Goal: Information Seeking & Learning: Check status

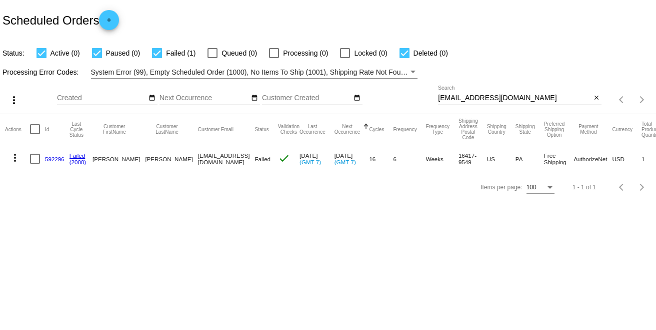
click at [278, 169] on mat-cell "check" at bounding box center [289, 158] width 22 height 29
click at [197, 222] on body "Scheduled Orders add Status: Active (0) Paused (0) Failed (1) Queued (0) Proces…" at bounding box center [328, 165] width 656 height 330
drag, startPoint x: 542, startPoint y: 98, endPoint x: 386, endPoint y: 102, distance: 156.1
click at [386, 102] on div "more_vert Sep Jan Feb Mar [DATE]" at bounding box center [328, 97] width 656 height 36
paste input "[PERSON_NAME].mayer41"
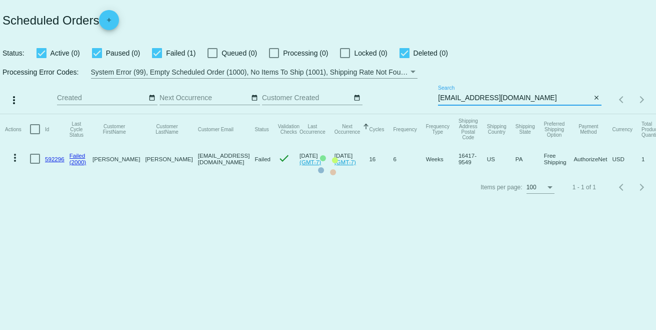
type input "[EMAIL_ADDRESS][DOMAIN_NAME]"
click at [545, 114] on mat-table "Actions Id Last Cycle Status Customer FirstName Customer LastName Customer Emai…" at bounding box center [328, 143] width 656 height 59
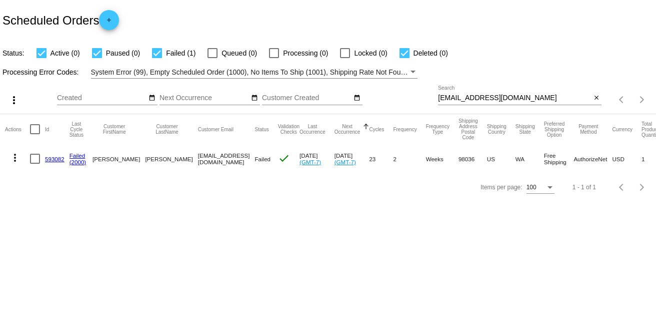
click at [54, 156] on link "593082" at bounding box center [55, 159] width 20 height 7
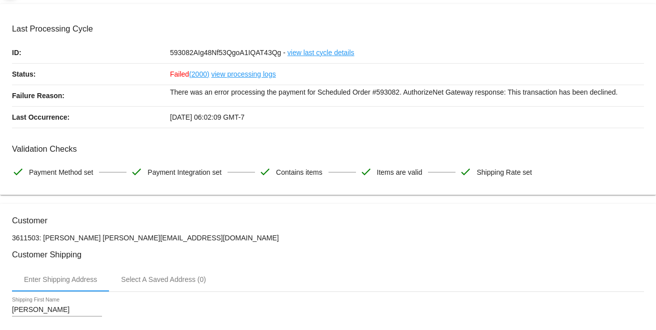
scroll to position [111, 0]
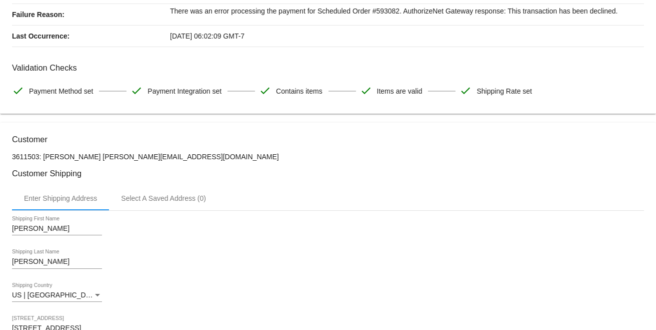
drag, startPoint x: 176, startPoint y: 162, endPoint x: 85, endPoint y: 156, distance: 91.2
click at [94, 161] on p "3611503: [PERSON_NAME] [PERSON_NAME][EMAIL_ADDRESS][DOMAIN_NAME]" at bounding box center [328, 157] width 632 height 8
drag, startPoint x: 84, startPoint y: 156, endPoint x: 173, endPoint y: 150, distance: 89.3
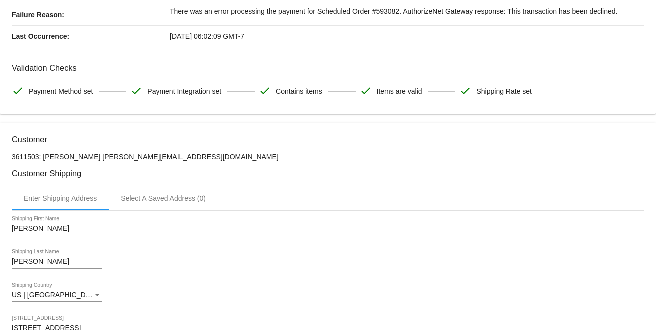
click at [201, 160] on p "3611503: [PERSON_NAME] [PERSON_NAME][EMAIL_ADDRESS][DOMAIN_NAME]" at bounding box center [328, 157] width 632 height 8
drag, startPoint x: 188, startPoint y: 153, endPoint x: 84, endPoint y: 152, distance: 104.1
click at [84, 153] on p "3611503: [PERSON_NAME] [PERSON_NAME][EMAIL_ADDRESS][DOMAIN_NAME]" at bounding box center [328, 157] width 632 height 8
copy p "[EMAIL_ADDRESS][DOMAIN_NAME]"
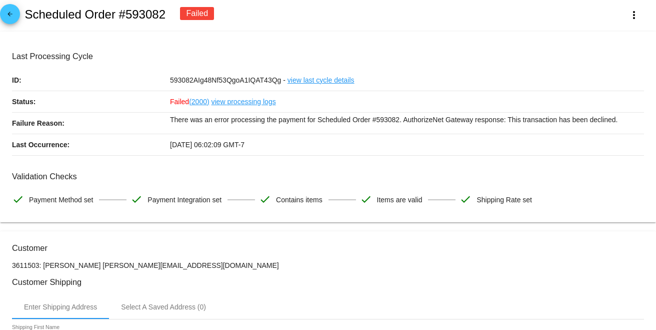
scroll to position [0, 0]
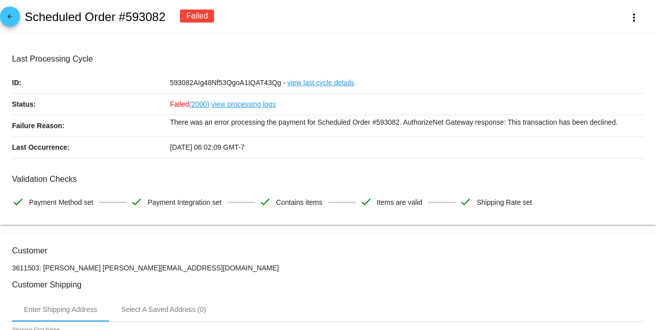
copy h2 "heduled Order #593082"
copy h2 "cheduled Order #593082"
copy h2 "Scheduled Order #593082"
drag, startPoint x: 171, startPoint y: 17, endPoint x: 25, endPoint y: 22, distance: 146.7
click at [25, 22] on div "arrow_back Scheduled Order #593082 Failed more_vert" at bounding box center [328, 17] width 656 height 34
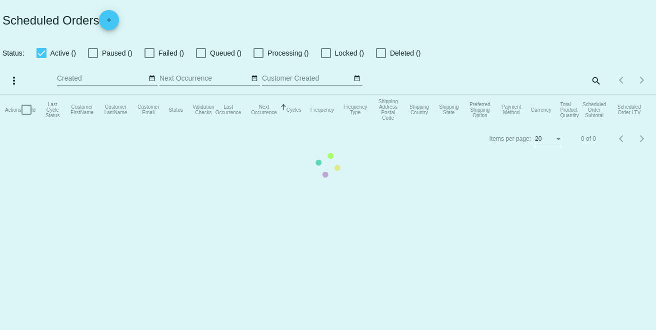
checkbox input "true"
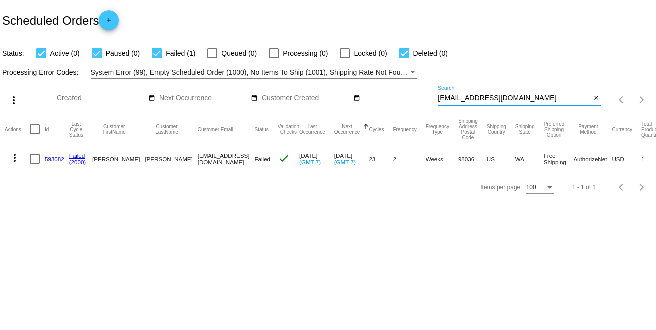
drag, startPoint x: 537, startPoint y: 99, endPoint x: 416, endPoint y: 98, distance: 121.1
click at [416, 98] on div "more_vert Sep Jan Feb Mar [DATE]" at bounding box center [328, 97] width 656 height 36
paste input "[PERSON_NAME].[PERSON_NAME].PMP@G"
type input "[PERSON_NAME][EMAIL_ADDRESS][PERSON_NAME][DOMAIN_NAME]"
click at [555, 94] on div "[PERSON_NAME][EMAIL_ADDRESS][PERSON_NAME][DOMAIN_NAME] Search" at bounding box center [514, 96] width 153 height 20
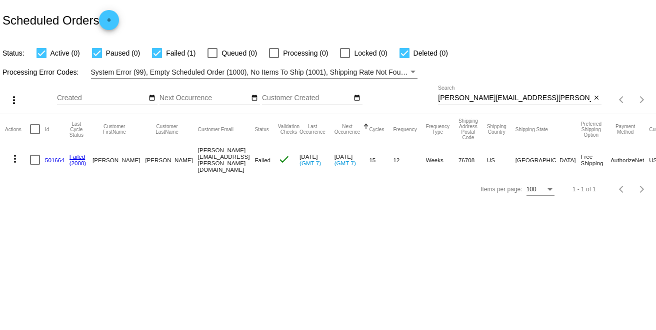
click at [52, 160] on link "501664" at bounding box center [55, 160] width 20 height 7
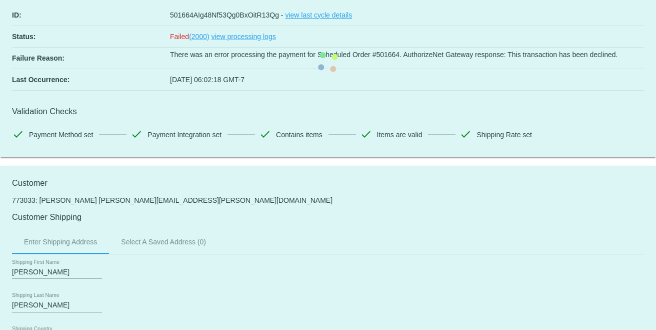
scroll to position [56, 0]
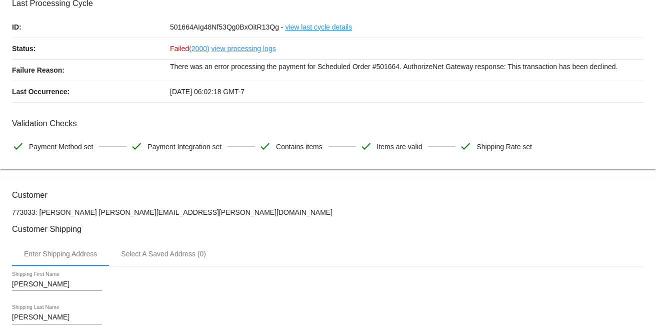
drag, startPoint x: 206, startPoint y: 208, endPoint x: 92, endPoint y: 215, distance: 114.3
click at [92, 215] on p "773033: [PERSON_NAME] [PERSON_NAME][EMAIL_ADDRESS][PERSON_NAME][DOMAIN_NAME]" at bounding box center [328, 212] width 632 height 8
copy p "[PERSON_NAME][EMAIL_ADDRESS][PERSON_NAME][DOMAIN_NAME]"
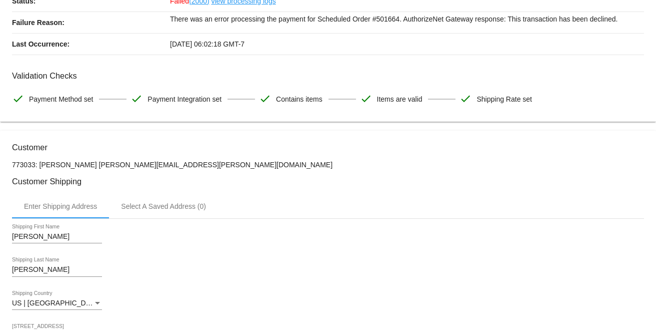
scroll to position [111, 0]
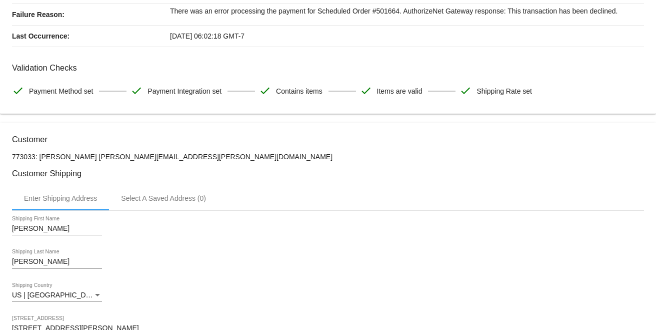
click at [90, 161] on p "773033: [PERSON_NAME] [PERSON_NAME][EMAIL_ADDRESS][PERSON_NAME][DOMAIN_NAME]" at bounding box center [328, 157] width 632 height 8
drag, startPoint x: 90, startPoint y: 157, endPoint x: 39, endPoint y: 156, distance: 51.6
click at [39, 156] on p "773033: [PERSON_NAME] [PERSON_NAME][EMAIL_ADDRESS][PERSON_NAME][DOMAIN_NAME]" at bounding box center [328, 157] width 632 height 8
copy p "[PERSON_NAME]"
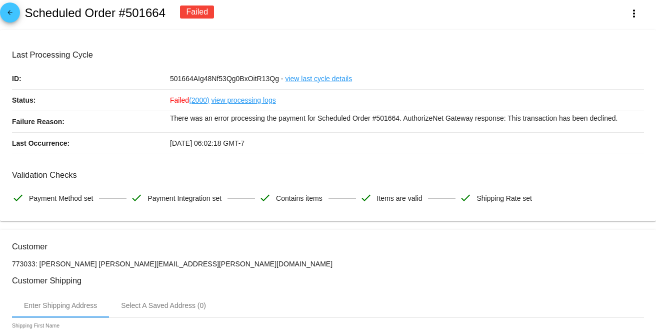
scroll to position [0, 0]
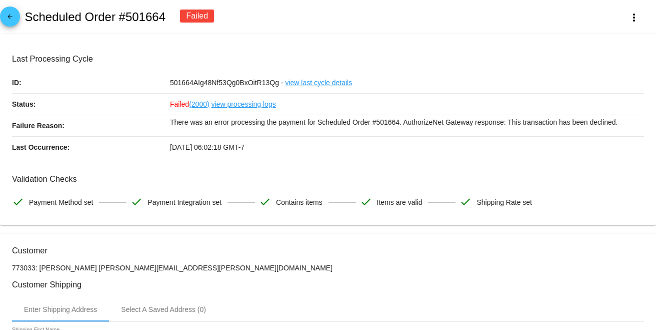
drag, startPoint x: 177, startPoint y: 21, endPoint x: 27, endPoint y: 23, distance: 150.1
click at [27, 23] on div "arrow_back Scheduled Order #501664 Failed more_vert" at bounding box center [328, 17] width 656 height 34
drag, startPoint x: 113, startPoint y: 34, endPoint x: 116, endPoint y: 29, distance: 5.7
click at [159, 20] on h2 "Scheduled Order #501664" at bounding box center [95, 17] width 141 height 14
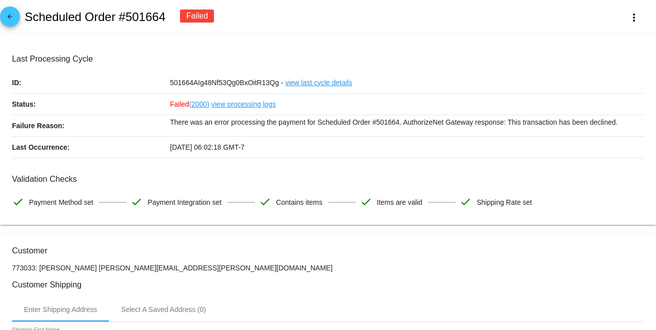
copy h2 "Scheduled Order #501664"
drag, startPoint x: 166, startPoint y: 15, endPoint x: 25, endPoint y: 21, distance: 141.2
click at [25, 21] on div "arrow_back Scheduled Order #501664 Failed more_vert" at bounding box center [328, 17] width 656 height 34
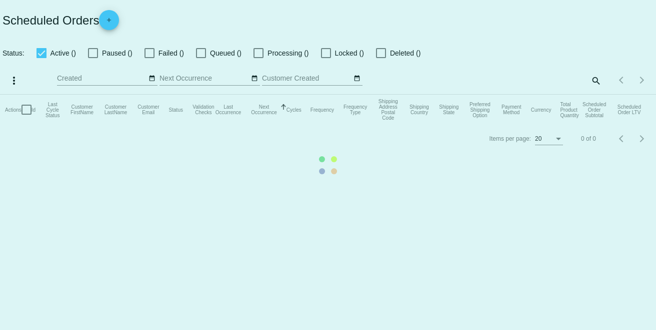
checkbox input "true"
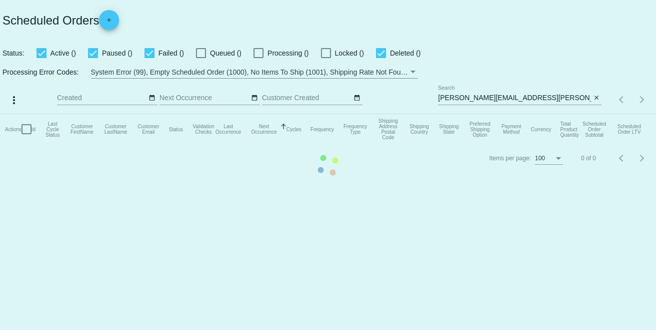
click at [548, 114] on mat-table "Actions Id Last Cycle Status Customer FirstName Customer LastName Customer Emai…" at bounding box center [328, 129] width 656 height 30
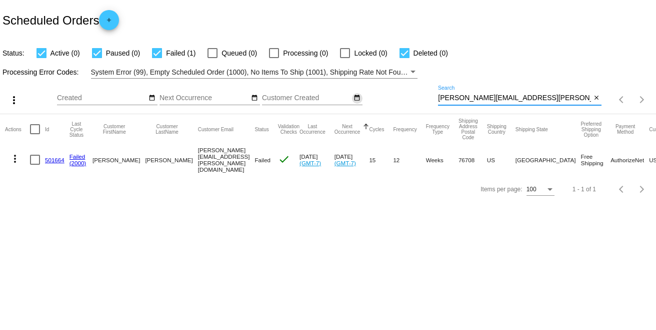
paste input "[EMAIL_ADDRESS][DOMAIN_NAME]"
drag, startPoint x: 555, startPoint y: 100, endPoint x: 361, endPoint y: 99, distance: 194.1
click at [361, 99] on div "more_vert Sep Jan Feb Mar [DATE]" at bounding box center [328, 97] width 656 height 36
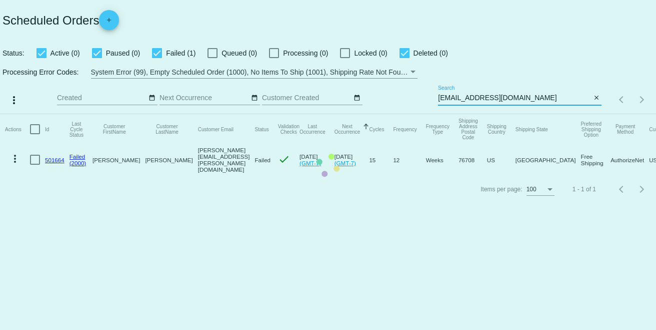
click at [547, 100] on app-dashboard-scheduled-orders "Scheduled Orders add Status: Active (0) Paused (0) Failed (1) Queued (0) Proces…" at bounding box center [328, 101] width 656 height 203
type input "[EMAIL_ADDRESS][DOMAIN_NAME]"
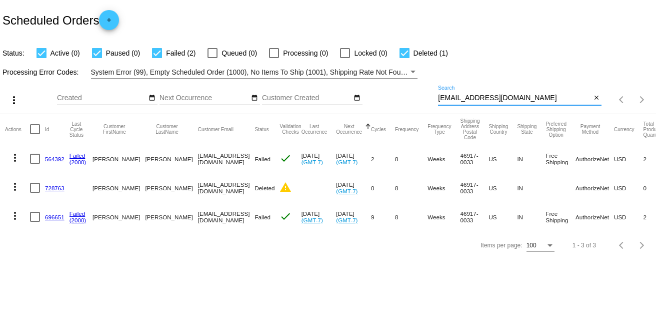
click at [55, 218] on link "696651" at bounding box center [55, 217] width 20 height 7
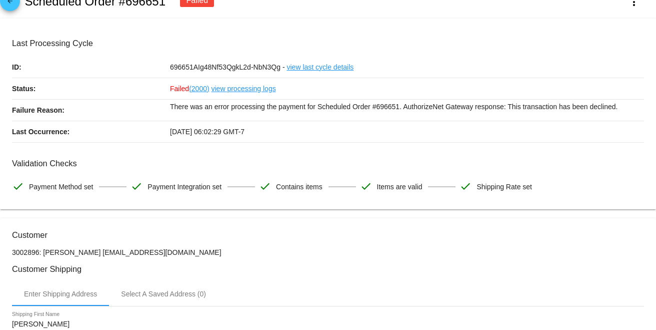
scroll to position [111, 0]
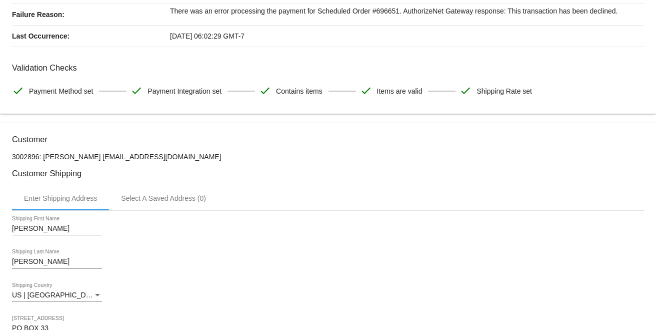
drag, startPoint x: 163, startPoint y: 159, endPoint x: 107, endPoint y: 158, distance: 56.6
click at [107, 158] on p "3002896: [PERSON_NAME] [EMAIL_ADDRESS][DOMAIN_NAME]" at bounding box center [328, 157] width 632 height 8
copy p "[EMAIL_ADDRESS][DOMAIN_NAME]"
drag, startPoint x: 106, startPoint y: 168, endPoint x: 102, endPoint y: 156, distance: 12.4
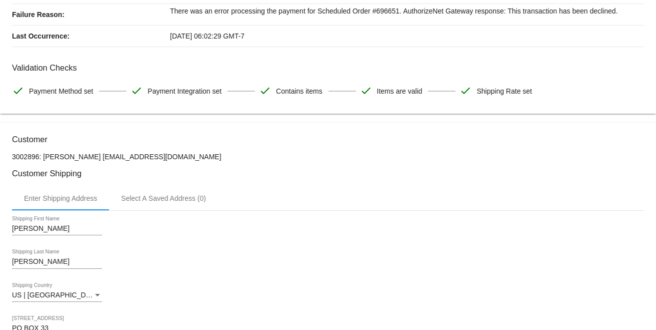
drag, startPoint x: 99, startPoint y: 155, endPoint x: 107, endPoint y: 159, distance: 8.9
click at [94, 155] on p "3002896: [PERSON_NAME] [EMAIL_ADDRESS][DOMAIN_NAME]" at bounding box center [328, 157] width 632 height 8
click at [116, 173] on h3 "Customer Shipping" at bounding box center [328, 174] width 632 height 10
drag, startPoint x: 104, startPoint y: 158, endPoint x: 44, endPoint y: 158, distance: 59.5
click at [44, 158] on p "3002896: [PERSON_NAME] [EMAIL_ADDRESS][DOMAIN_NAME]" at bounding box center [328, 157] width 632 height 8
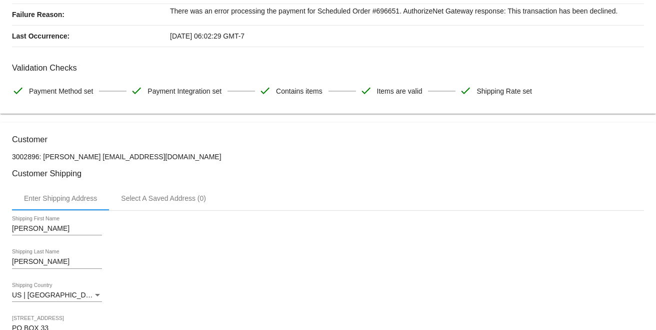
copy p "[PERSON_NAME]"
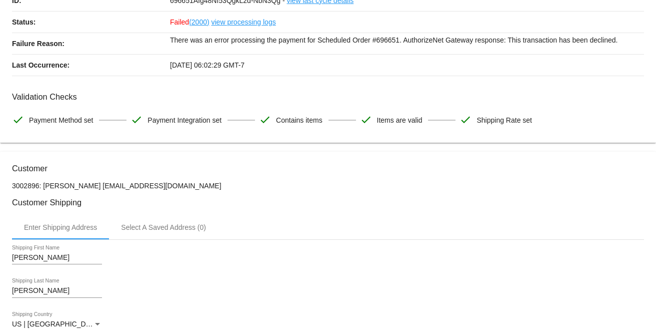
scroll to position [0, 0]
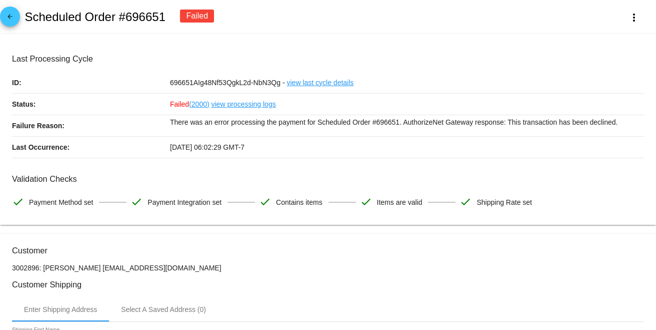
drag, startPoint x: 169, startPoint y: 22, endPoint x: 26, endPoint y: 21, distance: 143.1
click at [26, 21] on div "arrow_back Scheduled Order #696651 Failed more_vert" at bounding box center [328, 17] width 656 height 34
copy h2 "Scheduled Order #696651"
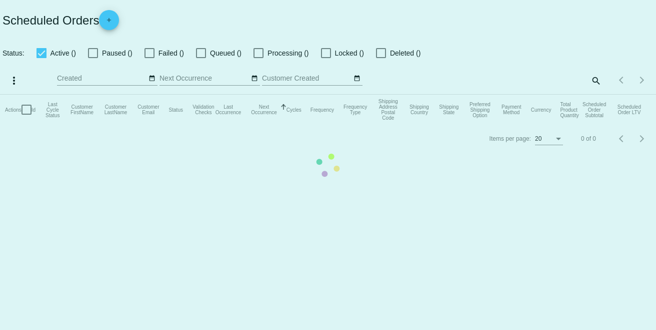
checkbox input "true"
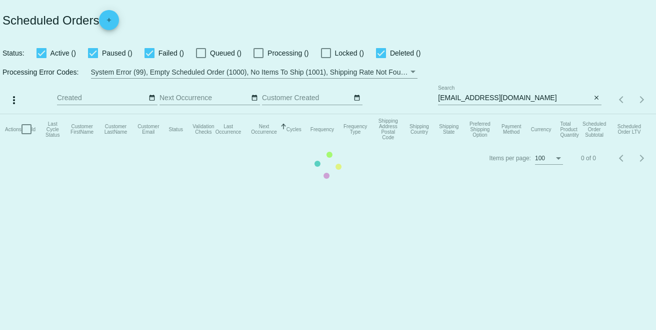
click at [517, 114] on mat-table "Actions Id Last Cycle Status Customer FirstName Customer LastName Customer Emai…" at bounding box center [328, 129] width 656 height 30
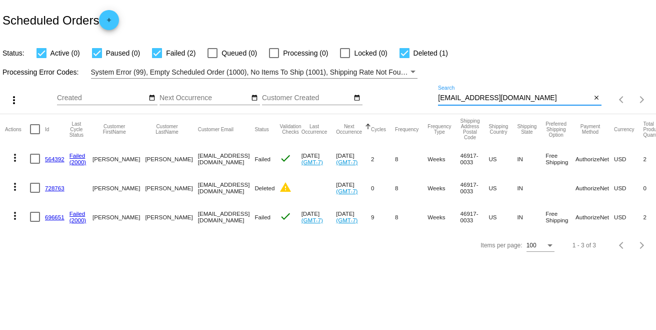
paste input "[PERSON_NAME][EMAIL_ADDRESS][PERSON_NAME][DOMAIN_NAME]"
drag, startPoint x: 504, startPoint y: 98, endPoint x: 403, endPoint y: 98, distance: 100.6
click at [403, 98] on div "more_vert Sep Jan Feb Mar [DATE]" at bounding box center [328, 97] width 656 height 36
click at [524, 96] on app-dashboard-scheduled-orders "Scheduled Orders add Status: Active (0) Paused (0) Failed (2) Queued (0) Proces…" at bounding box center [328, 129] width 656 height 259
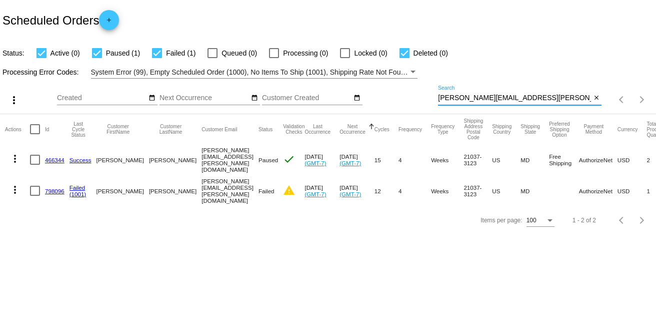
type input "[PERSON_NAME][EMAIL_ADDRESS][PERSON_NAME][DOMAIN_NAME]"
click at [61, 189] on link "798096" at bounding box center [55, 191] width 20 height 7
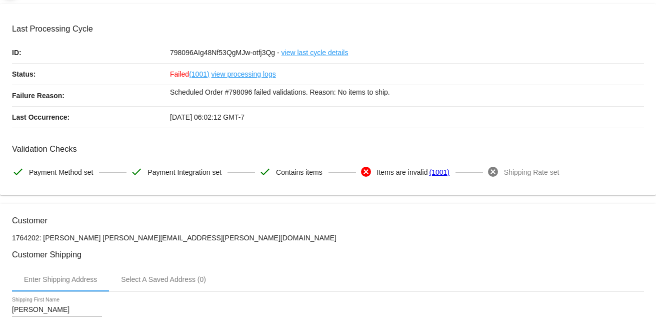
scroll to position [56, 0]
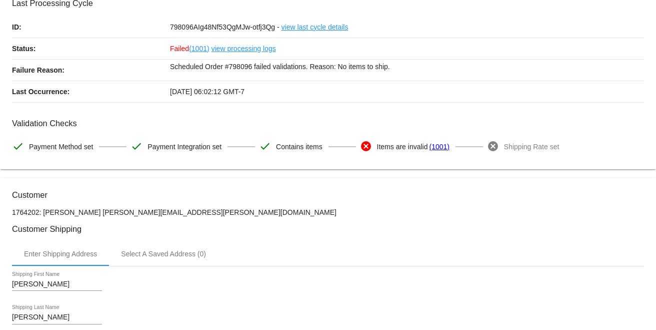
drag, startPoint x: 193, startPoint y: 213, endPoint x: 97, endPoint y: 212, distance: 96.1
click at [97, 212] on p "1764202: [PERSON_NAME] [PERSON_NAME][EMAIL_ADDRESS][PERSON_NAME][DOMAIN_NAME]" at bounding box center [328, 212] width 632 height 8
click at [92, 234] on h3 "Customer Shipping" at bounding box center [328, 229] width 632 height 10
drag, startPoint x: 97, startPoint y: 214, endPoint x: 43, endPoint y: 214, distance: 54.5
click at [43, 214] on p "1764202: [PERSON_NAME] [PERSON_NAME][EMAIL_ADDRESS][PERSON_NAME][DOMAIN_NAME]" at bounding box center [328, 212] width 632 height 8
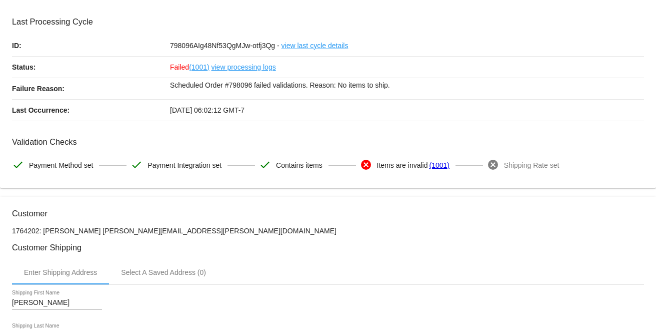
scroll to position [0, 0]
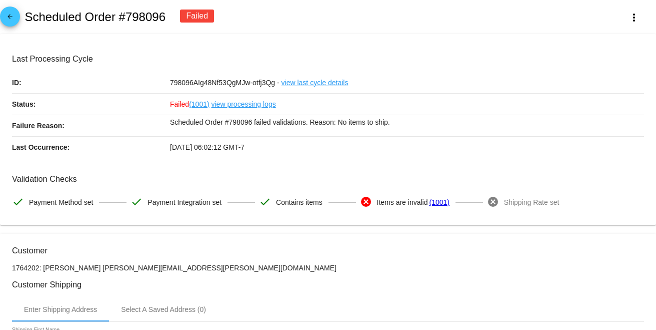
drag, startPoint x: 170, startPoint y: 17, endPoint x: 16, endPoint y: 20, distance: 154.1
click at [16, 20] on div "arrow_back Scheduled Order #798096 Failed more_vert" at bounding box center [328, 17] width 656 height 34
drag, startPoint x: 50, startPoint y: 27, endPoint x: 30, endPoint y: 21, distance: 20.6
click at [50, 27] on div "arrow_back Scheduled Order #798096 Failed more_vert" at bounding box center [328, 17] width 656 height 34
drag, startPoint x: 27, startPoint y: 18, endPoint x: 166, endPoint y: 21, distance: 139.1
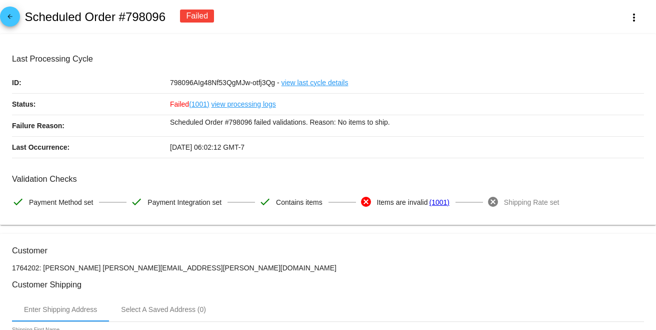
click at [166, 21] on div "arrow_back Scheduled Order #798096 Failed more_vert" at bounding box center [328, 17] width 656 height 34
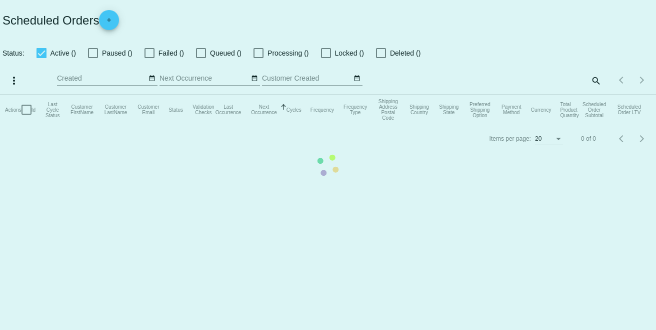
checkbox input "true"
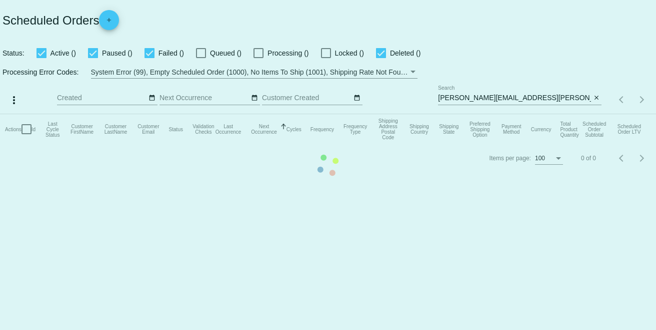
click at [543, 114] on mat-table "Actions Id Last Cycle Status Customer FirstName Customer LastName Customer Emai…" at bounding box center [328, 129] width 656 height 30
click at [533, 114] on mat-table "Actions Id Last Cycle Status Customer FirstName Customer LastName Customer Emai…" at bounding box center [328, 129] width 656 height 30
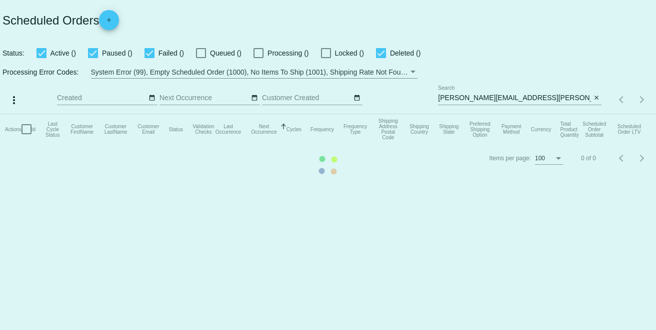
click at [533, 114] on mat-table "Actions Id Last Cycle Status Customer FirstName Customer LastName Customer Emai…" at bounding box center [328, 129] width 656 height 30
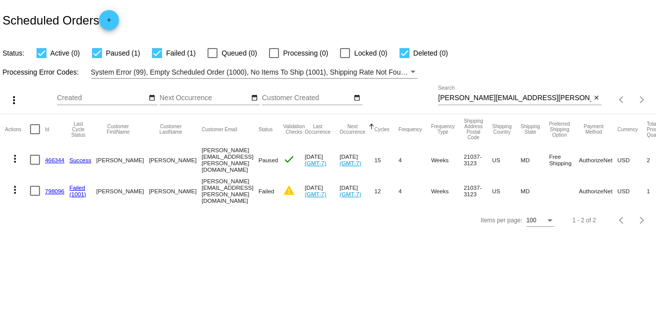
drag, startPoint x: 537, startPoint y: 106, endPoint x: 538, endPoint y: 99, distance: 7.6
click at [537, 100] on div "[PERSON_NAME][EMAIL_ADDRESS][PERSON_NAME][DOMAIN_NAME] Search close" at bounding box center [520, 100] width 164 height 29
drag, startPoint x: 538, startPoint y: 99, endPoint x: 379, endPoint y: 104, distance: 159.2
click at [379, 104] on div "more_vert Sep Jan Feb Mar [DATE]" at bounding box center [328, 97] width 656 height 36
paste input "vp@daytonadomains"
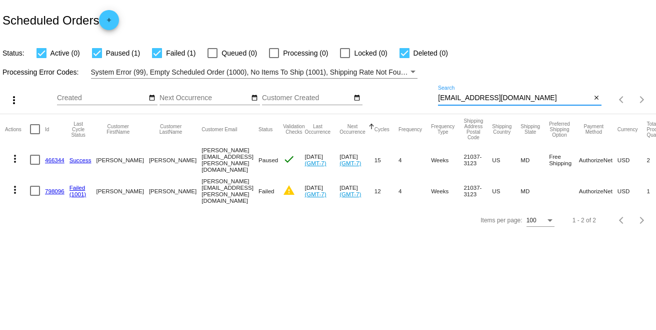
type input "[EMAIL_ADDRESS][DOMAIN_NAME]"
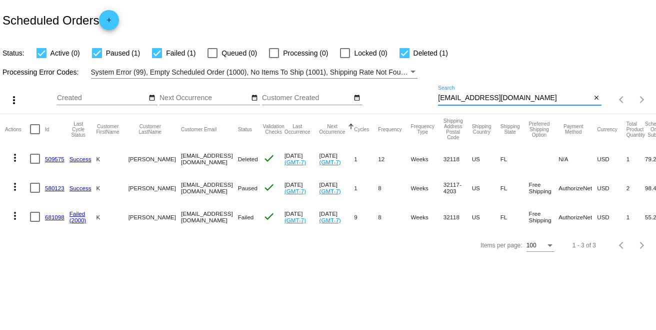
click at [56, 214] on link "681098" at bounding box center [55, 217] width 20 height 7
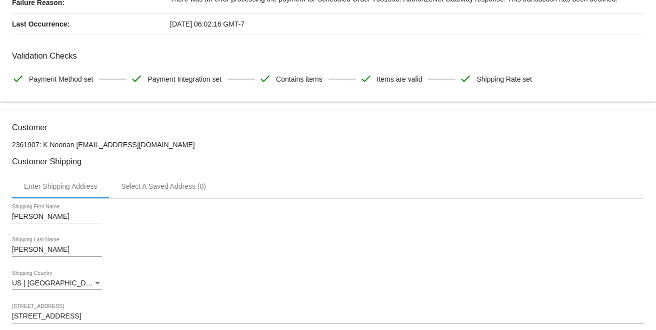
scroll to position [167, 0]
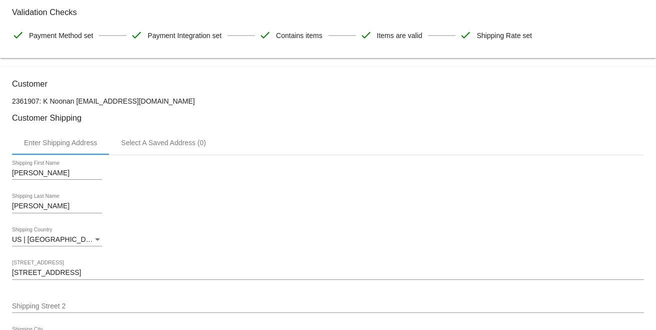
drag, startPoint x: 160, startPoint y: 98, endPoint x: 77, endPoint y: 104, distance: 83.3
click at [77, 104] on p "2361907: K Noonan [EMAIL_ADDRESS][DOMAIN_NAME]" at bounding box center [328, 101] width 632 height 8
click at [87, 116] on h3 "Customer Shipping" at bounding box center [328, 118] width 632 height 10
drag, startPoint x: 75, startPoint y: 102, endPoint x: 43, endPoint y: 101, distance: 32.1
click at [43, 101] on p "2361907: K Noonan [EMAIL_ADDRESS][DOMAIN_NAME]" at bounding box center [328, 101] width 632 height 8
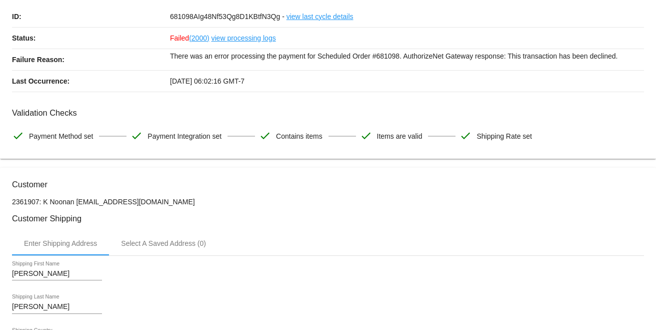
scroll to position [0, 0]
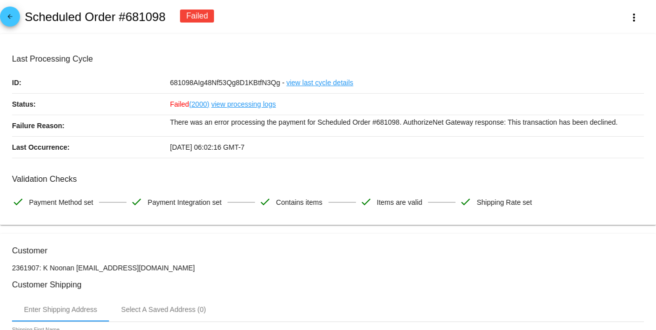
drag, startPoint x: 165, startPoint y: 15, endPoint x: 24, endPoint y: 17, distance: 141.1
click at [24, 17] on div "arrow_back Scheduled Order #681098 Failed more_vert" at bounding box center [328, 17] width 656 height 34
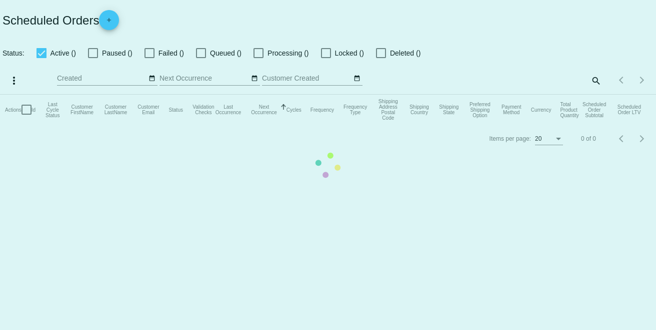
checkbox input "true"
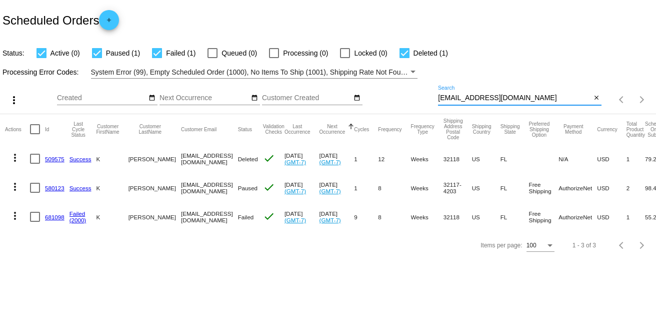
drag, startPoint x: 529, startPoint y: 98, endPoint x: 402, endPoint y: 102, distance: 127.1
click at [402, 102] on div "more_vert Sep Jan Feb Mar [DATE]" at bounding box center [328, 97] width 656 height 36
paste input "[EMAIL_ADDRESS]"
click at [546, 97] on input "[EMAIL_ADDRESS][DOMAIN_NAME]" at bounding box center [514, 98] width 153 height 8
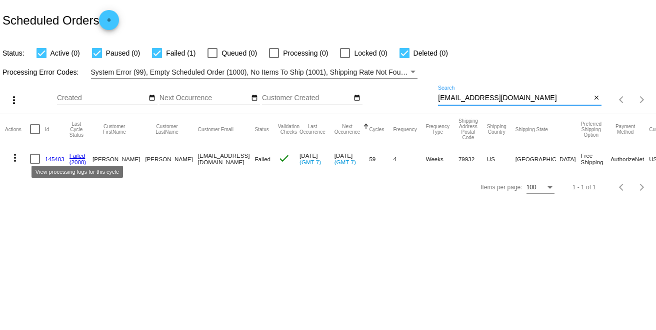
type input "[EMAIL_ADDRESS][DOMAIN_NAME]"
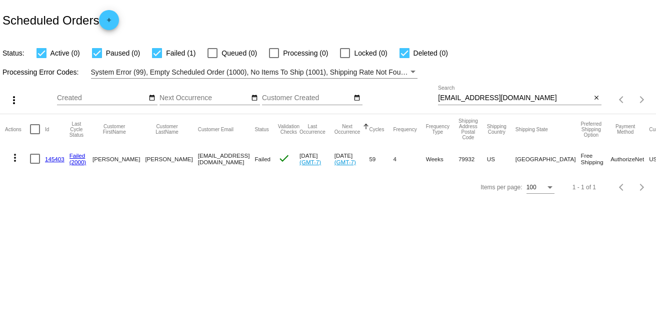
click at [53, 161] on link "145403" at bounding box center [55, 159] width 20 height 7
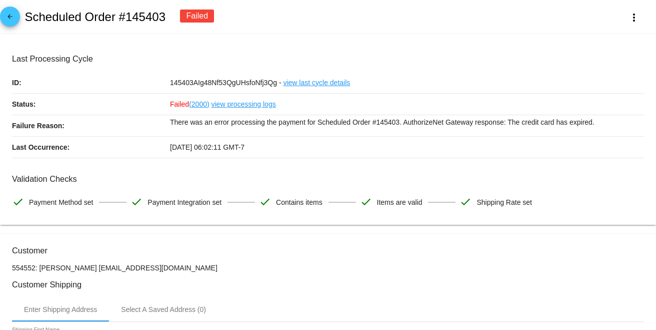
click at [254, 104] on link "view processing logs" at bounding box center [244, 104] width 65 height 21
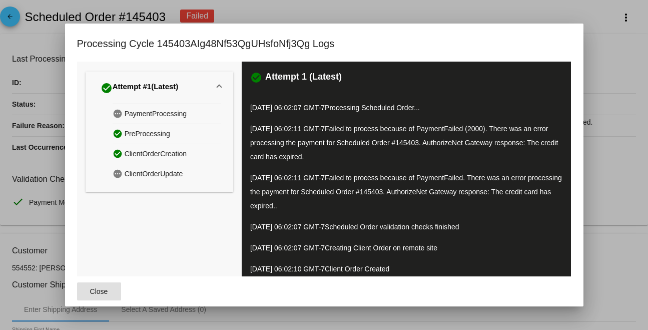
click at [619, 162] on div at bounding box center [324, 165] width 648 height 330
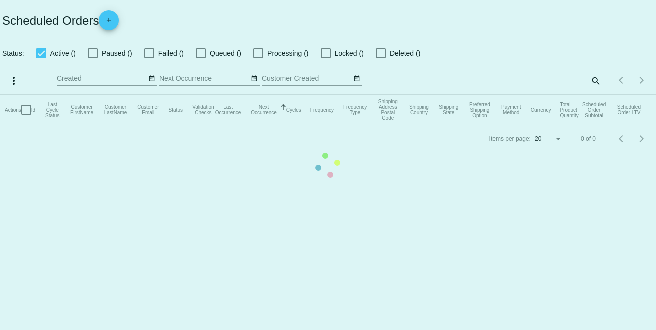
checkbox input "true"
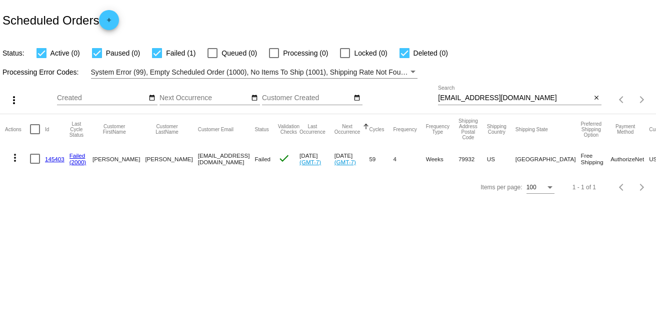
click at [51, 158] on link "145403" at bounding box center [55, 159] width 20 height 7
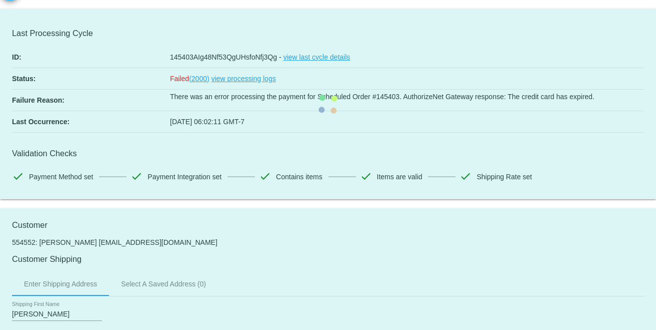
scroll to position [167, 0]
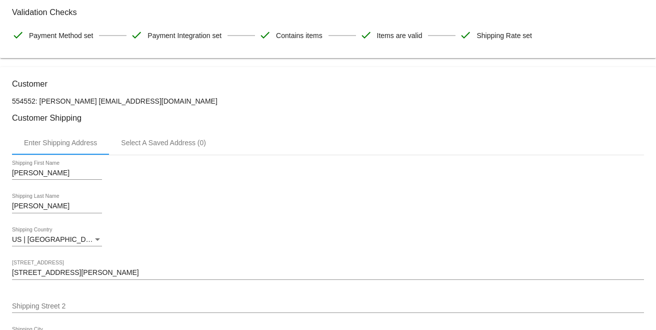
drag, startPoint x: 171, startPoint y: 102, endPoint x: 80, endPoint y: 102, distance: 91.1
click at [80, 102] on p "554552: [PERSON_NAME] [EMAIL_ADDRESS][DOMAIN_NAME]" at bounding box center [328, 101] width 632 height 8
drag, startPoint x: 96, startPoint y: 124, endPoint x: 80, endPoint y: 108, distance: 22.6
drag, startPoint x: 77, startPoint y: 102, endPoint x: 41, endPoint y: 102, distance: 36.5
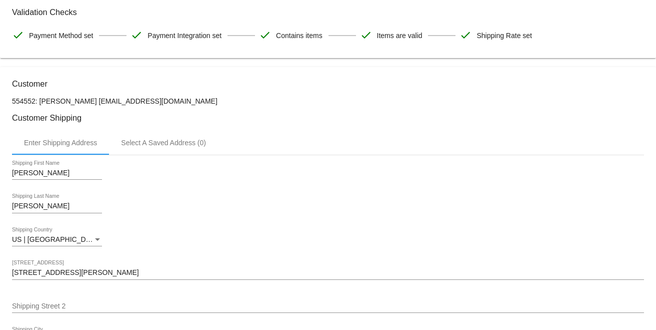
click at [41, 102] on p "554552: [PERSON_NAME] [EMAIL_ADDRESS][DOMAIN_NAME]" at bounding box center [328, 101] width 632 height 8
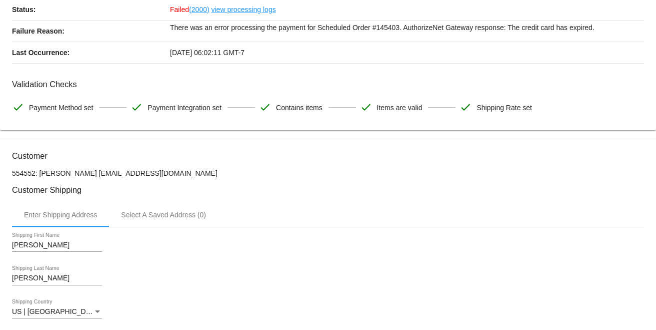
scroll to position [0, 0]
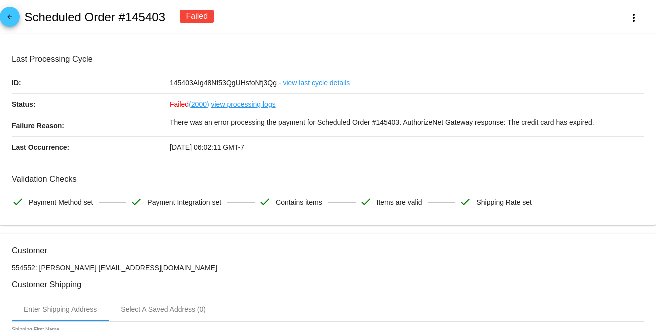
drag, startPoint x: 167, startPoint y: 16, endPoint x: 28, endPoint y: 19, distance: 139.1
click at [28, 19] on div "arrow_back Scheduled Order #145403 Failed more_vert" at bounding box center [328, 17] width 656 height 34
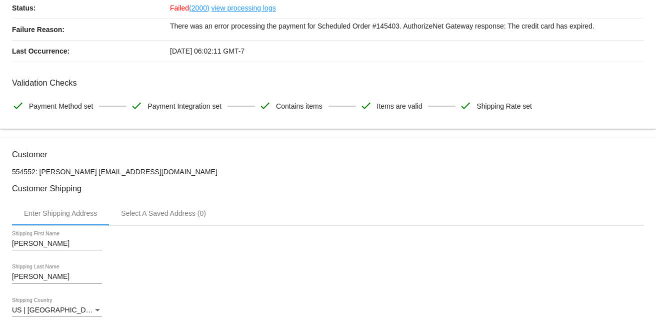
scroll to position [111, 0]
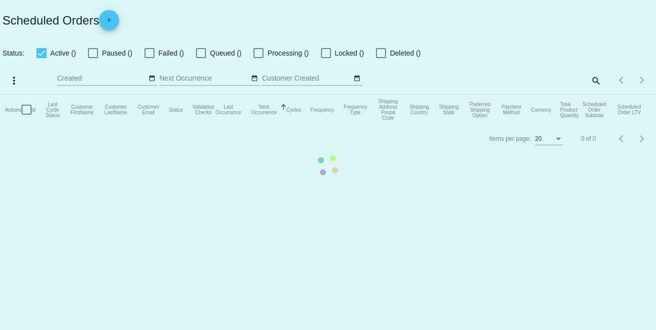
checkbox input "true"
